Goal: Task Accomplishment & Management: Manage account settings

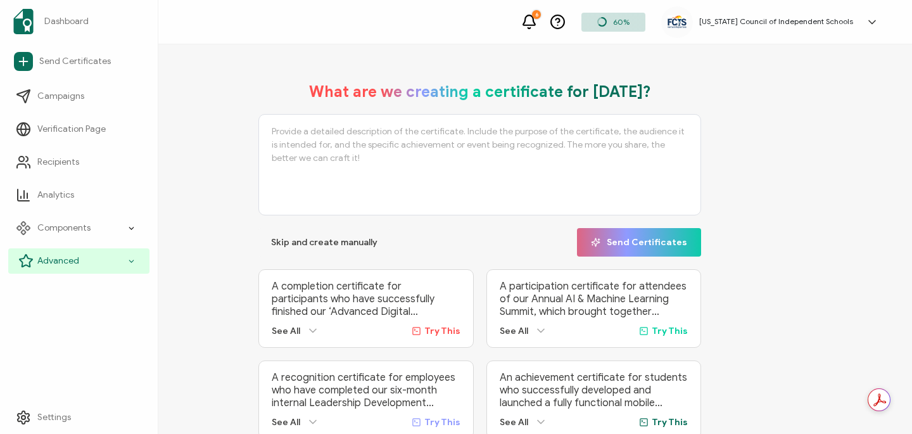
click at [128, 259] on icon at bounding box center [131, 261] width 8 height 15
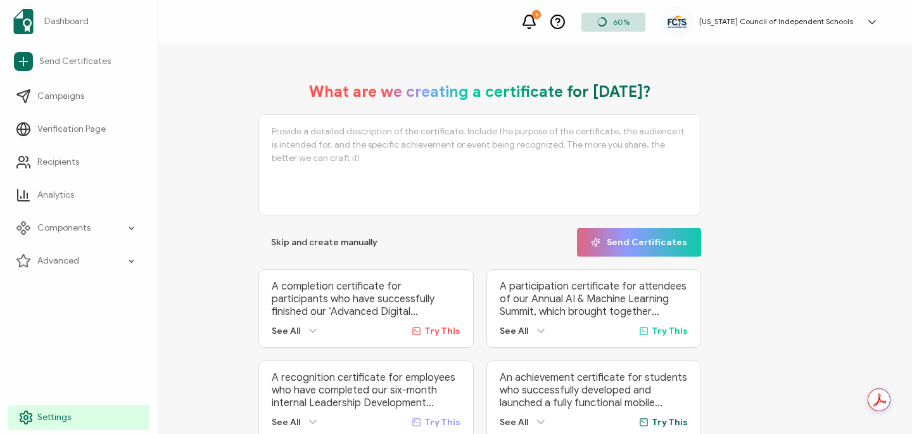
click at [61, 417] on span "Settings" at bounding box center [54, 417] width 34 height 13
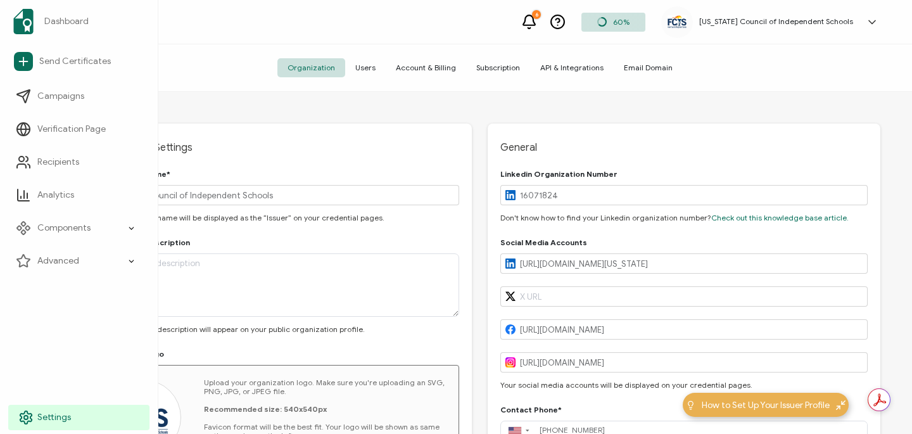
type input "[US_STATE]"
type input "[GEOGRAPHIC_DATA]"
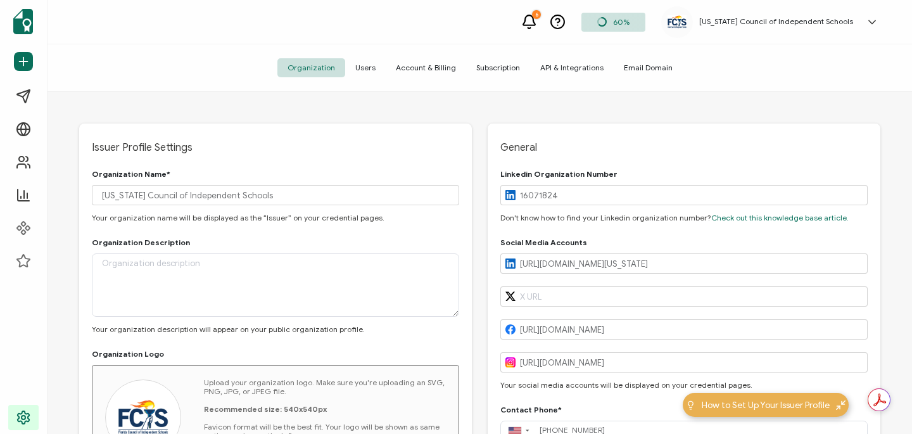
click at [327, 64] on span "Organization" at bounding box center [311, 67] width 68 height 19
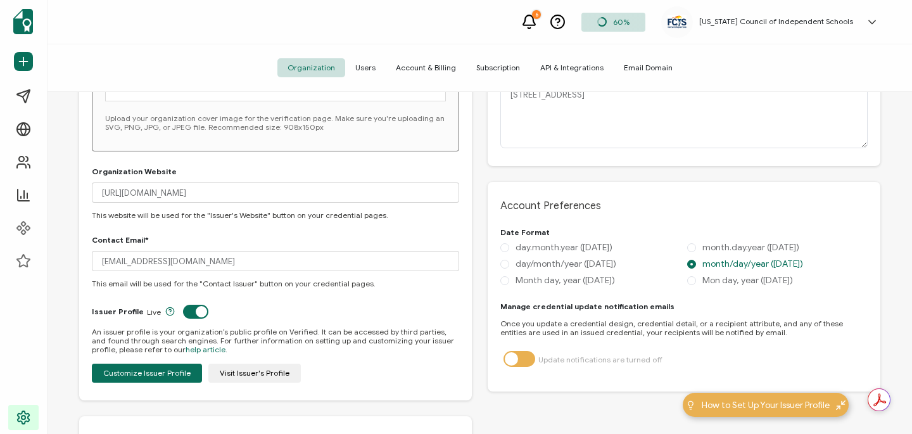
scroll to position [515, 0]
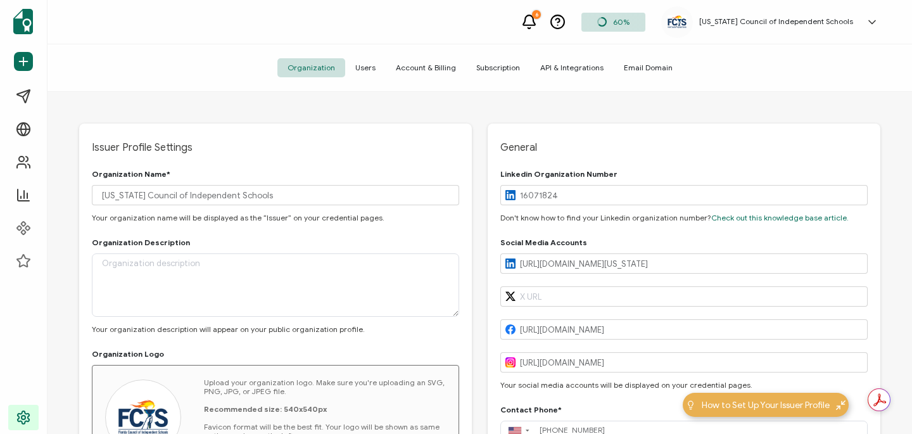
scroll to position [515, 0]
